Goal: Navigation & Orientation: Find specific page/section

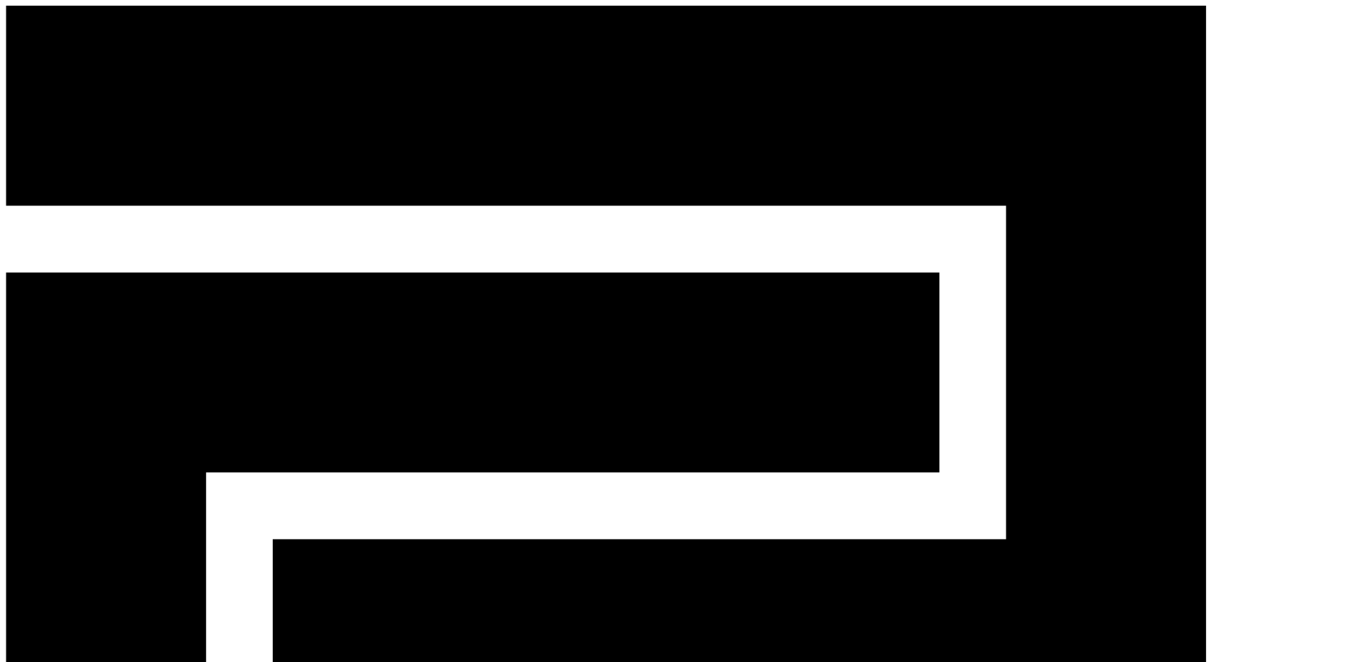
drag, startPoint x: 692, startPoint y: 421, endPoint x: 672, endPoint y: 383, distance: 42.8
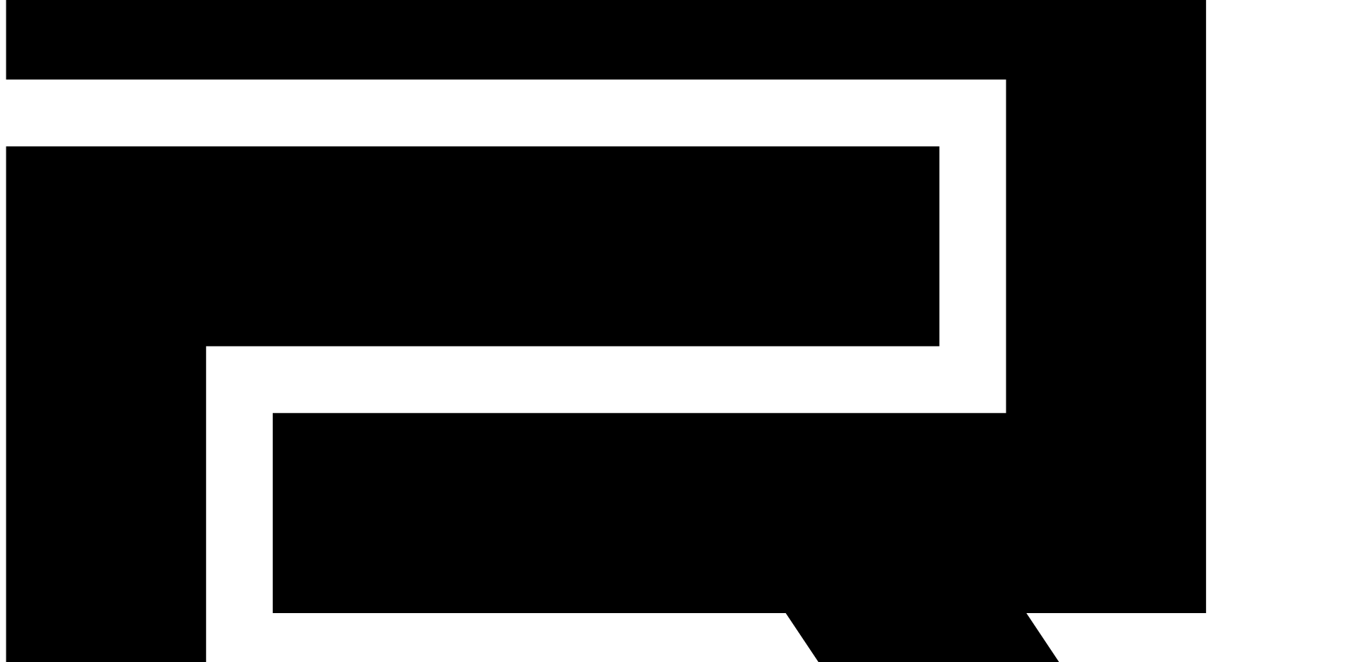
scroll to position [125, 0]
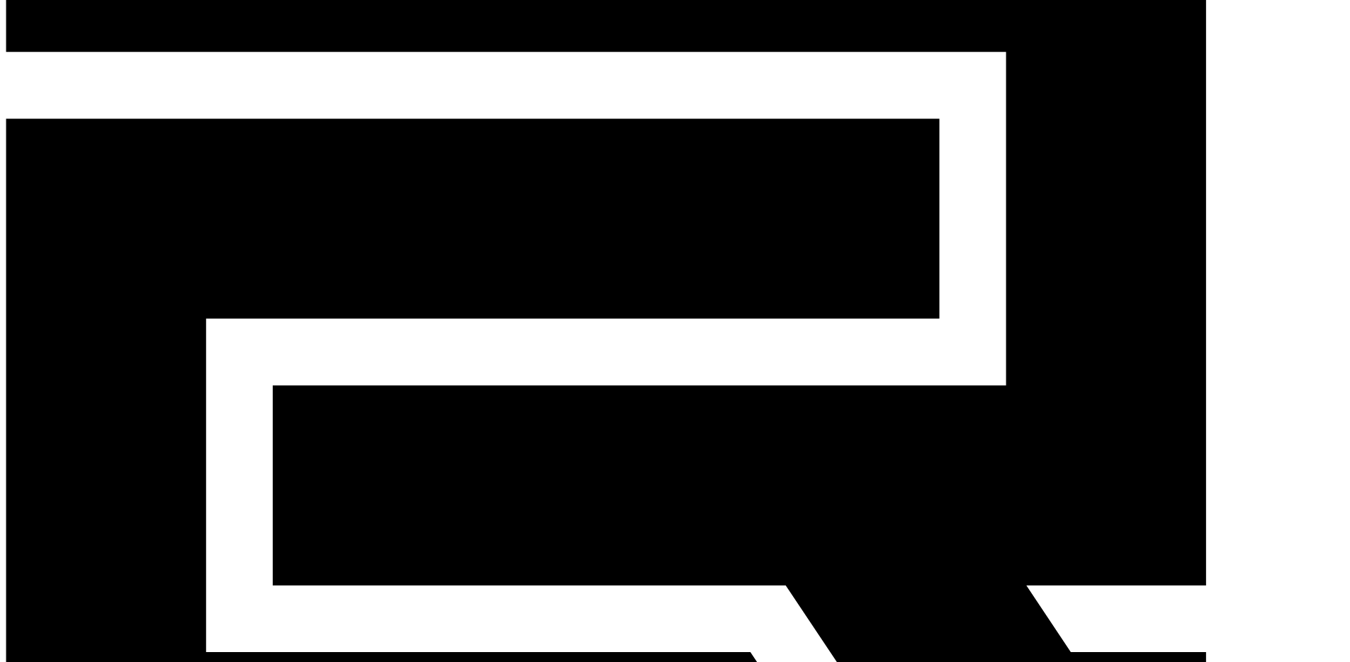
scroll to position [156, 0]
